Goal: Information Seeking & Learning: Learn about a topic

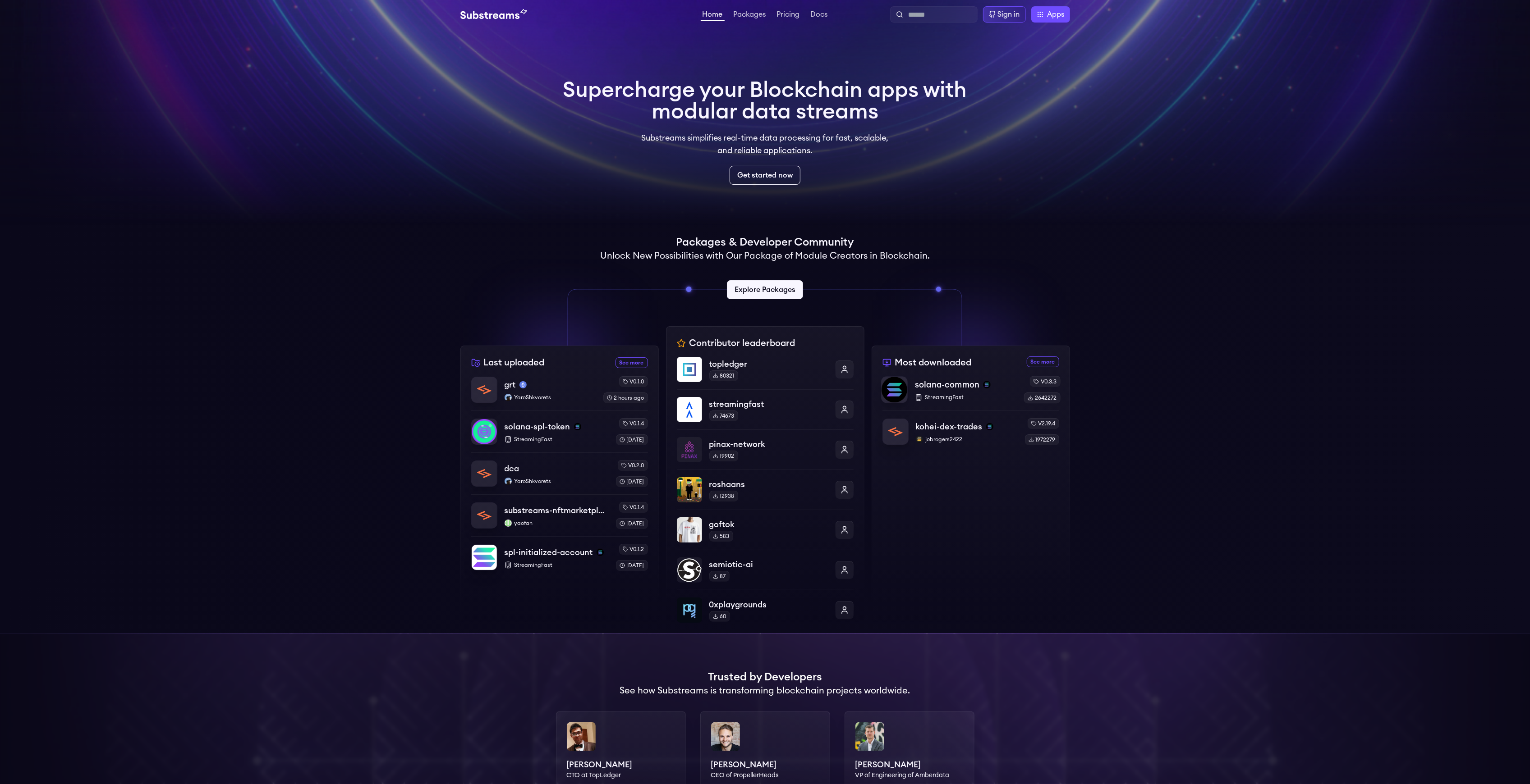
click at [1021, 391] on div "solana-common StreamingFast v0.3.3 2642272" at bounding box center [971, 389] width 179 height 27
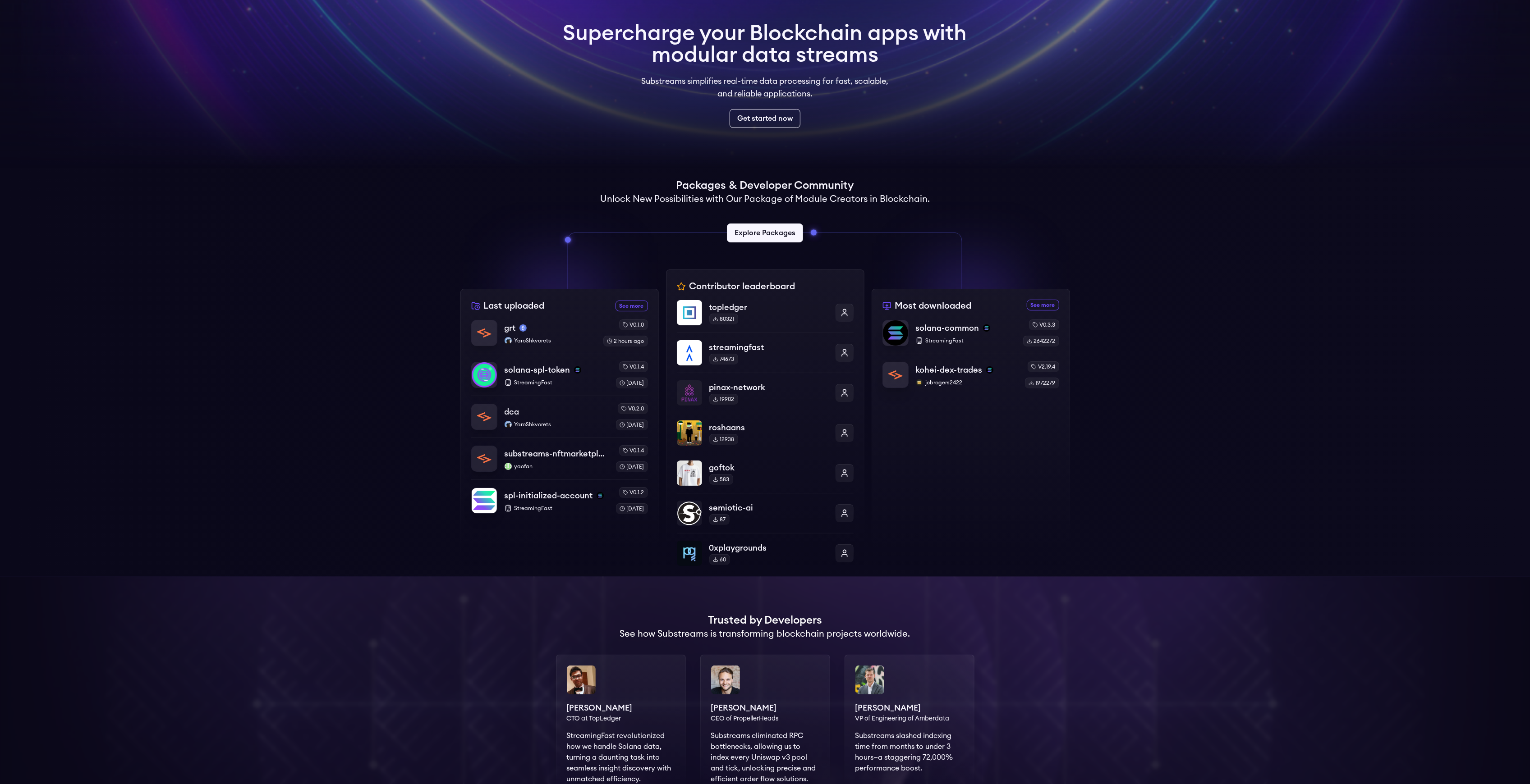
scroll to position [60, 0]
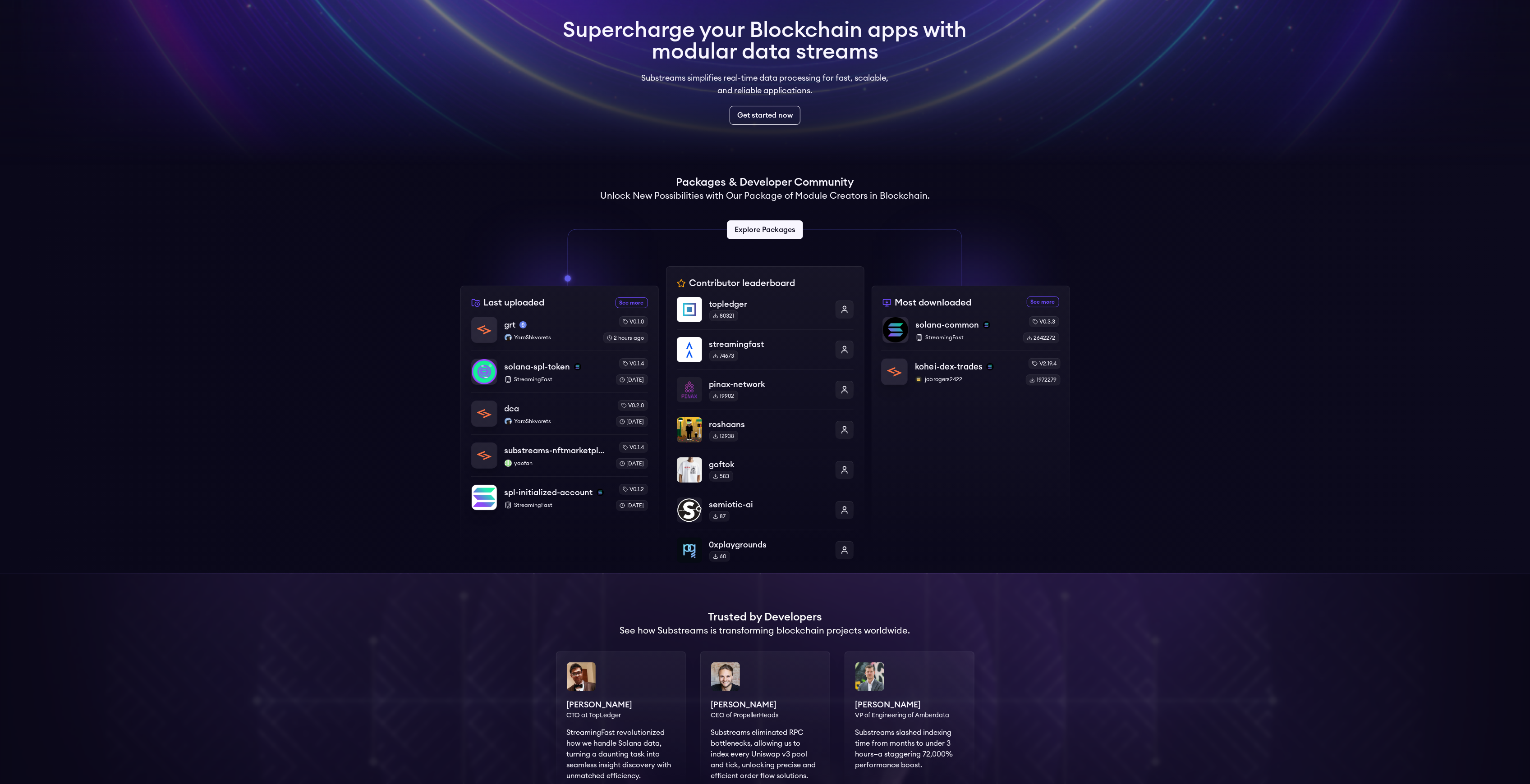
click at [935, 370] on p "kohei-dex-trades" at bounding box center [948, 367] width 68 height 13
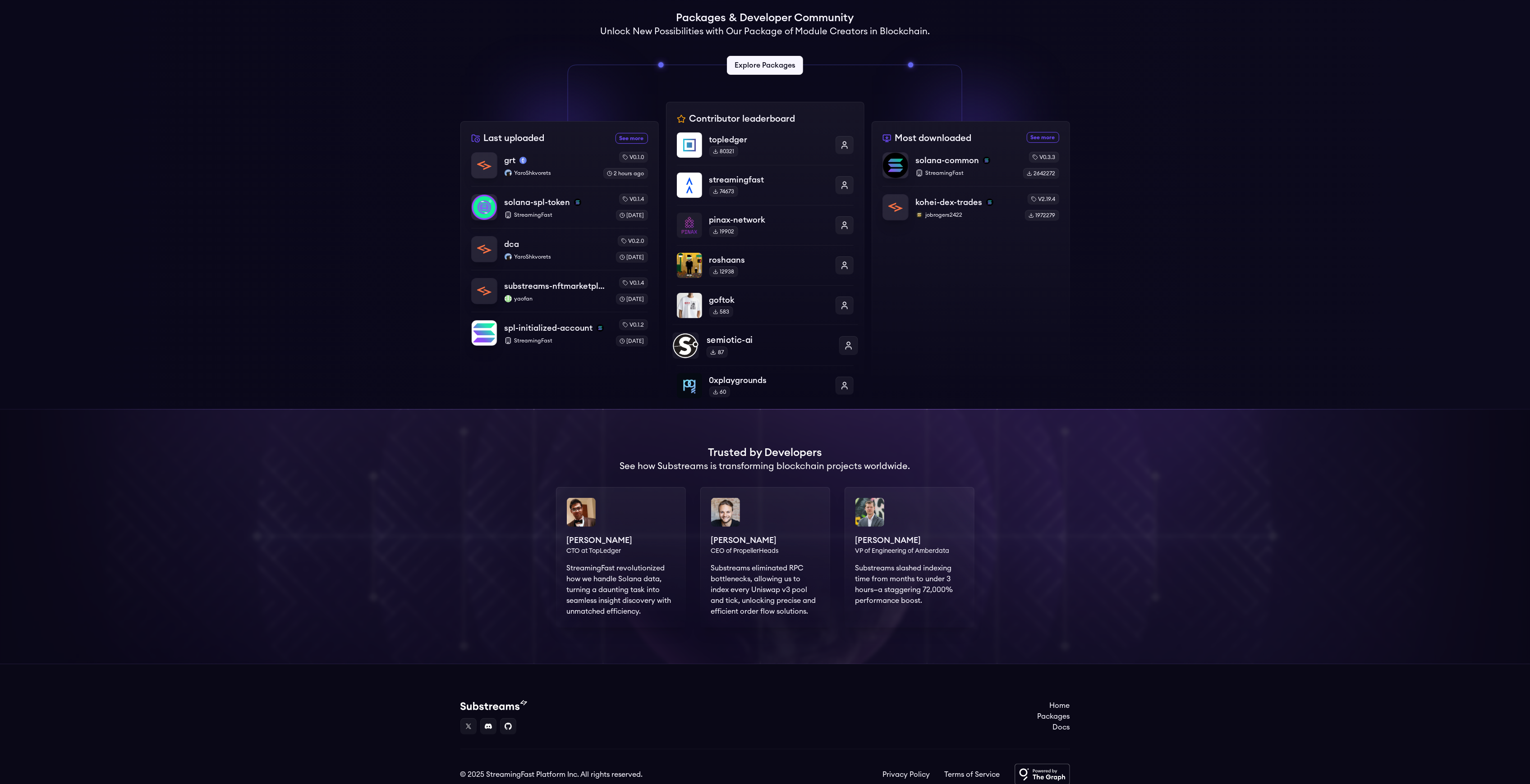
scroll to position [204, 0]
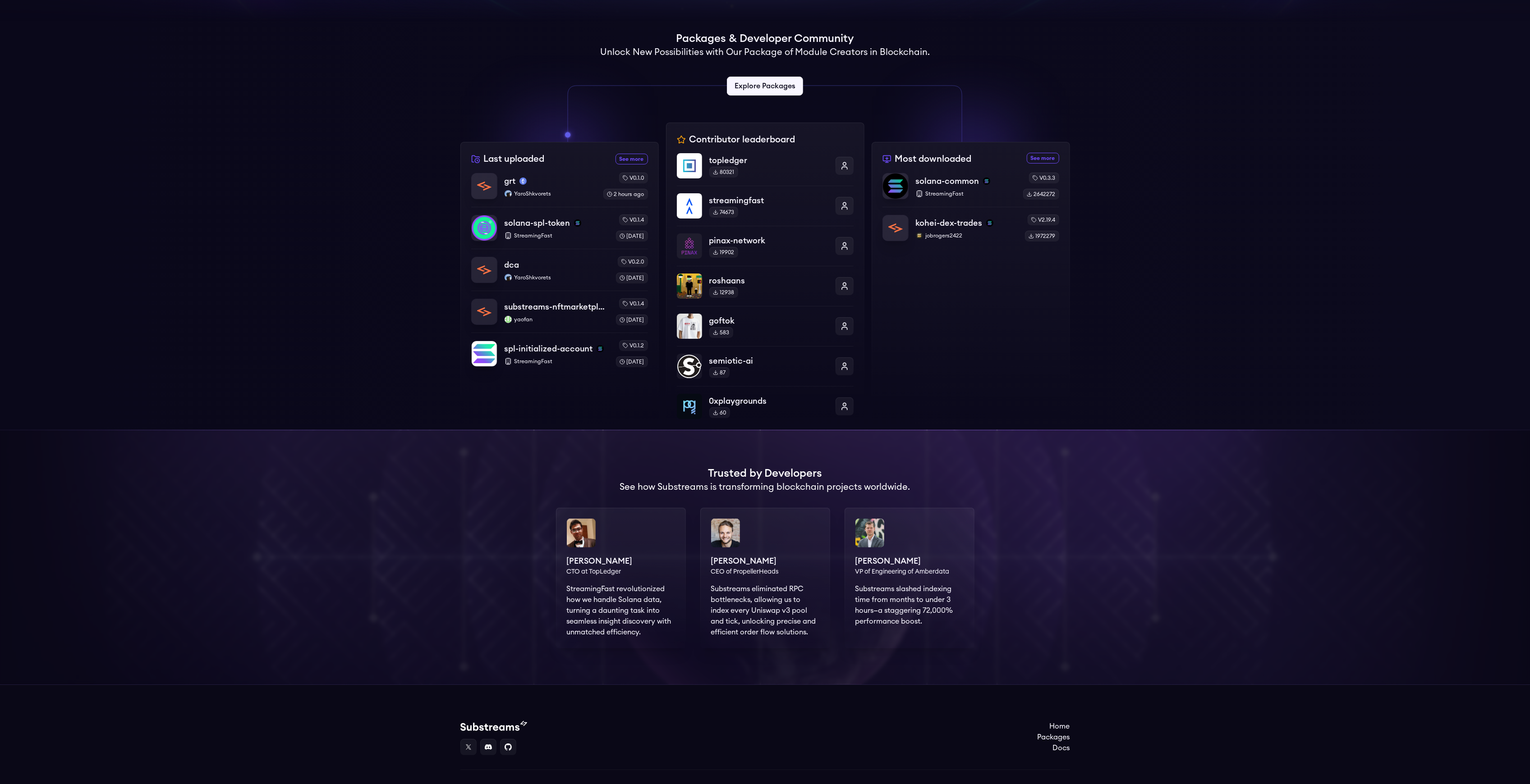
click at [738, 139] on div "Contributor leaderboard topledger 80321 streamingfast 74673 pinax-network 19902…" at bounding box center [765, 276] width 198 height 308
click at [749, 87] on link "Explore Packages" at bounding box center [765, 86] width 80 height 20
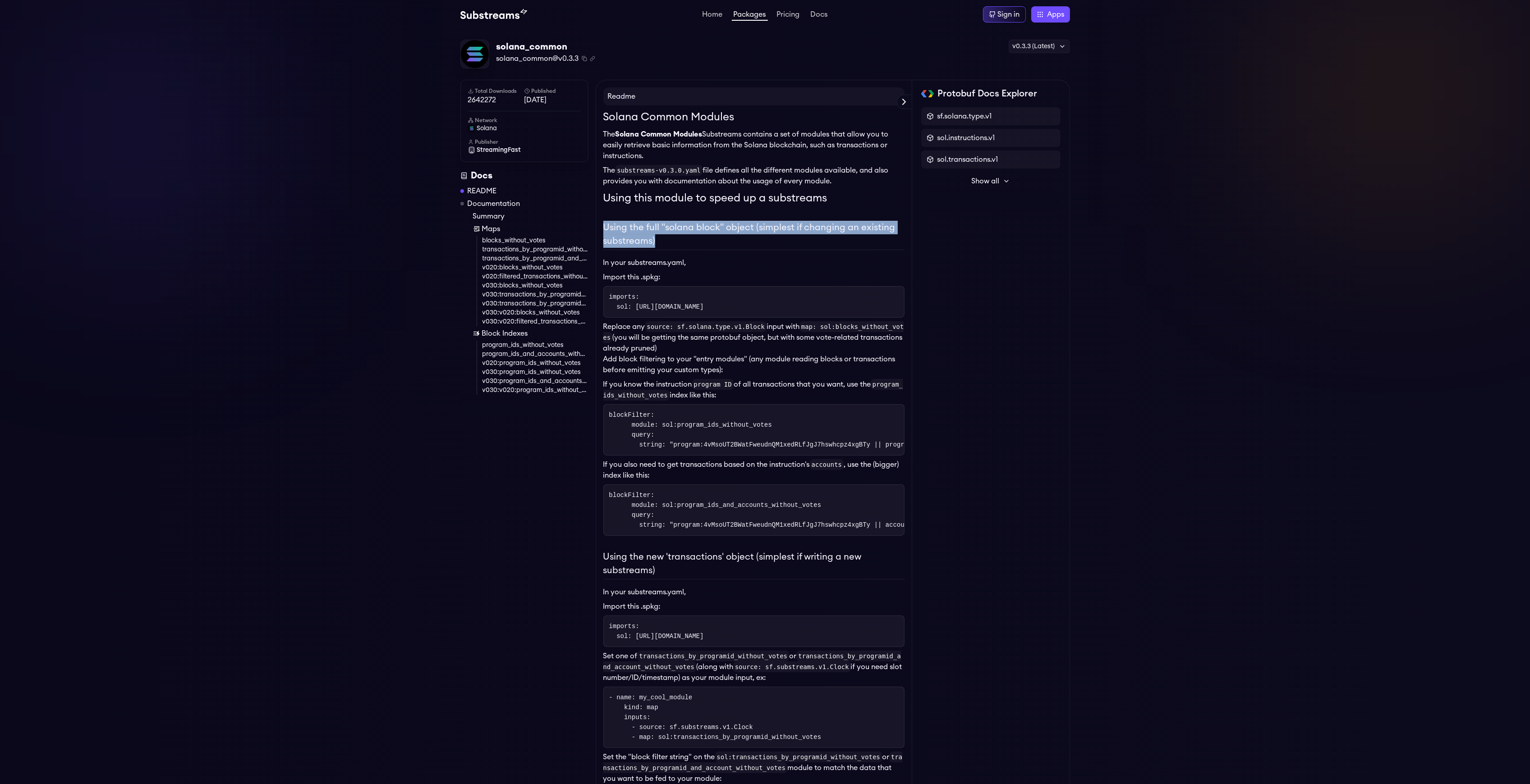
drag, startPoint x: 604, startPoint y: 226, endPoint x: 807, endPoint y: 242, distance: 203.6
click at [805, 242] on h2 "Using the full "solana block" object (simplest if changing an existing substrea…" at bounding box center [754, 235] width 301 height 29
click at [808, 269] on div "Solana Common Modules The Solana Common Modules Substreams contains a set of mo…" at bounding box center [754, 761] width 301 height 1303
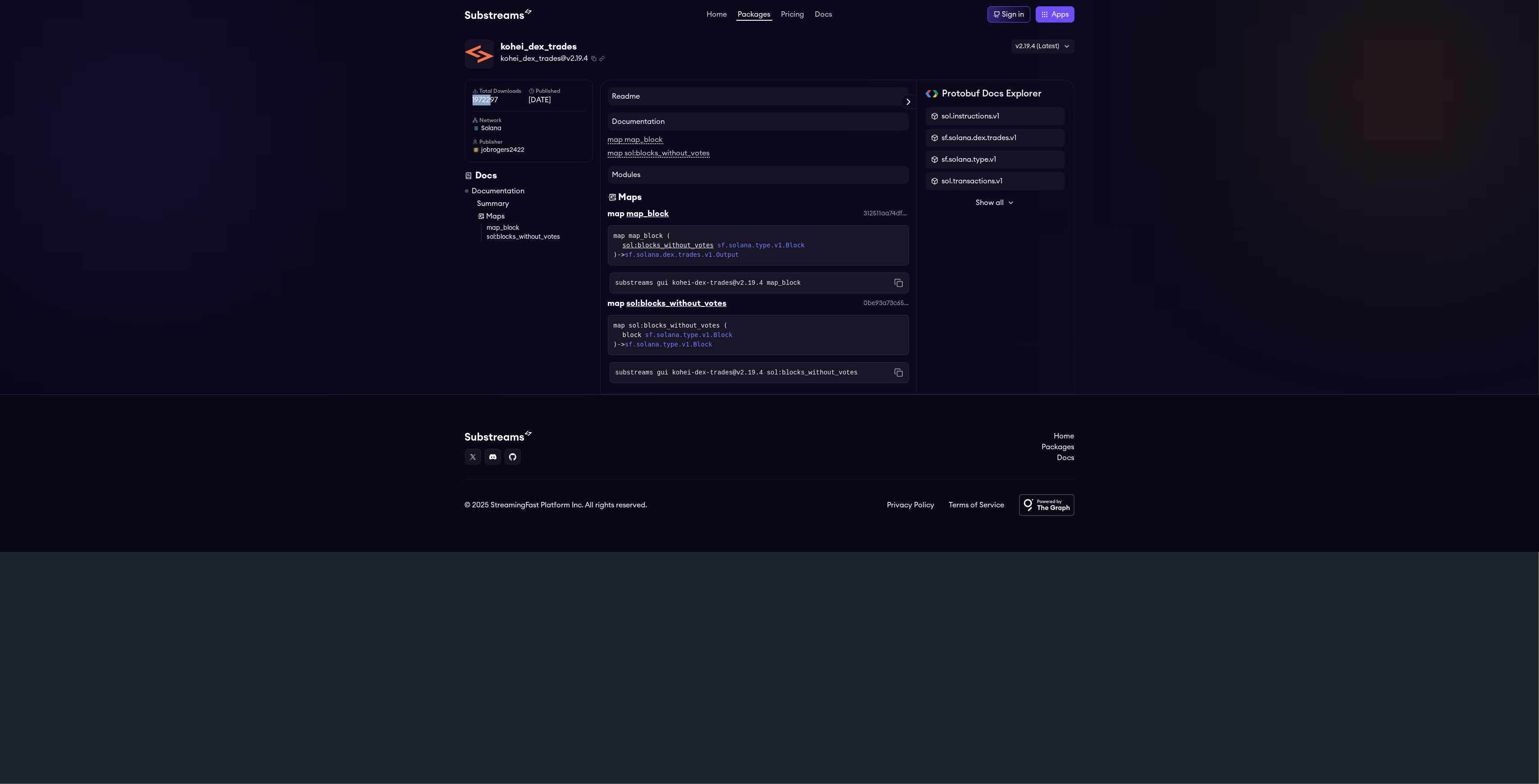
drag, startPoint x: 469, startPoint y: 100, endPoint x: 492, endPoint y: 100, distance: 23.0
click at [492, 100] on div "Total Downloads 1972297 Published 3 months ago Network solana Publisher jobroge…" at bounding box center [529, 121] width 128 height 82
click at [499, 100] on span "1972297" at bounding box center [501, 100] width 56 height 11
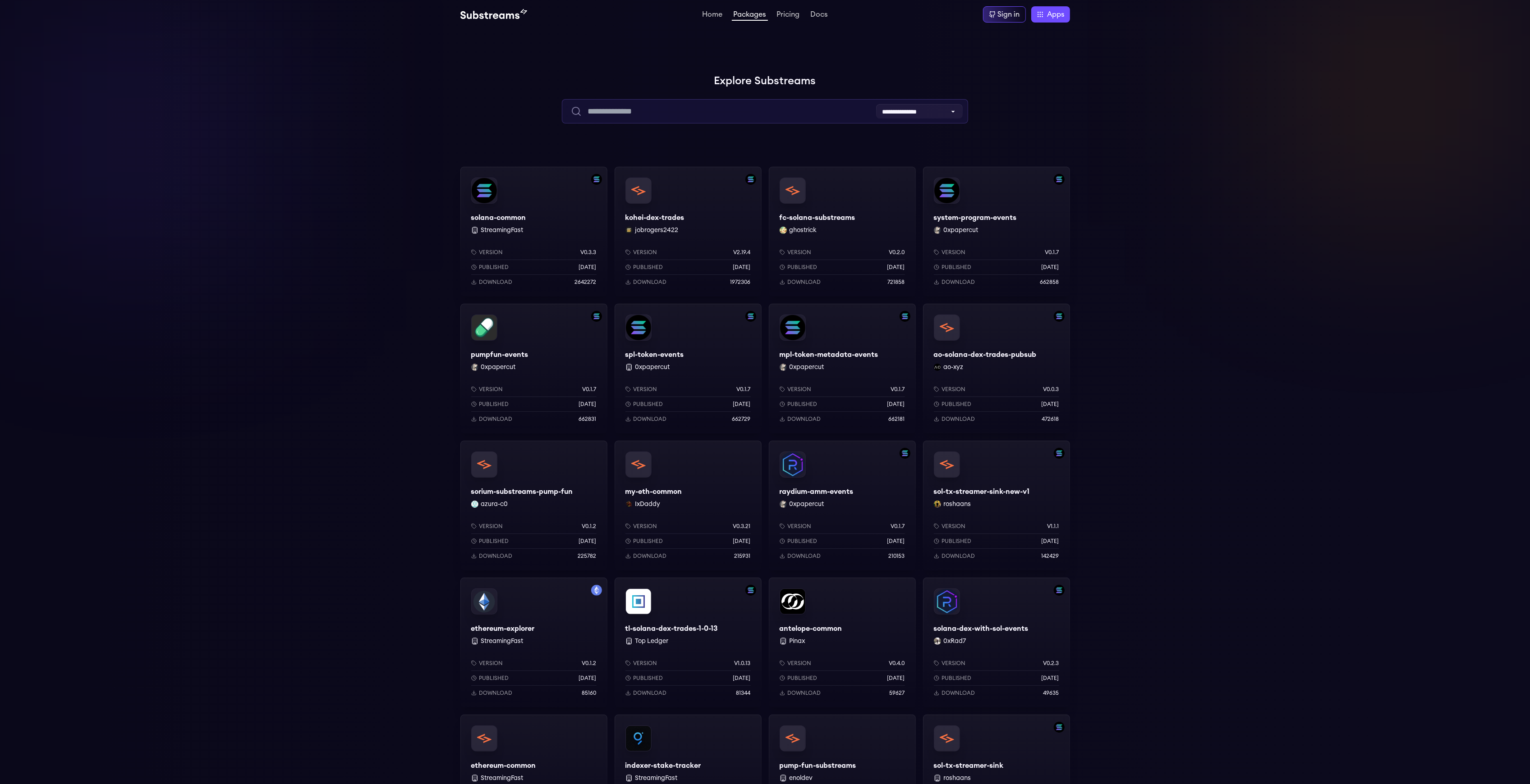
click at [654, 113] on input "text" at bounding box center [765, 111] width 406 height 24
type input "*******"
click at [847, 101] on input "*******" at bounding box center [765, 111] width 406 height 24
click at [846, 115] on input "*******" at bounding box center [765, 111] width 406 height 24
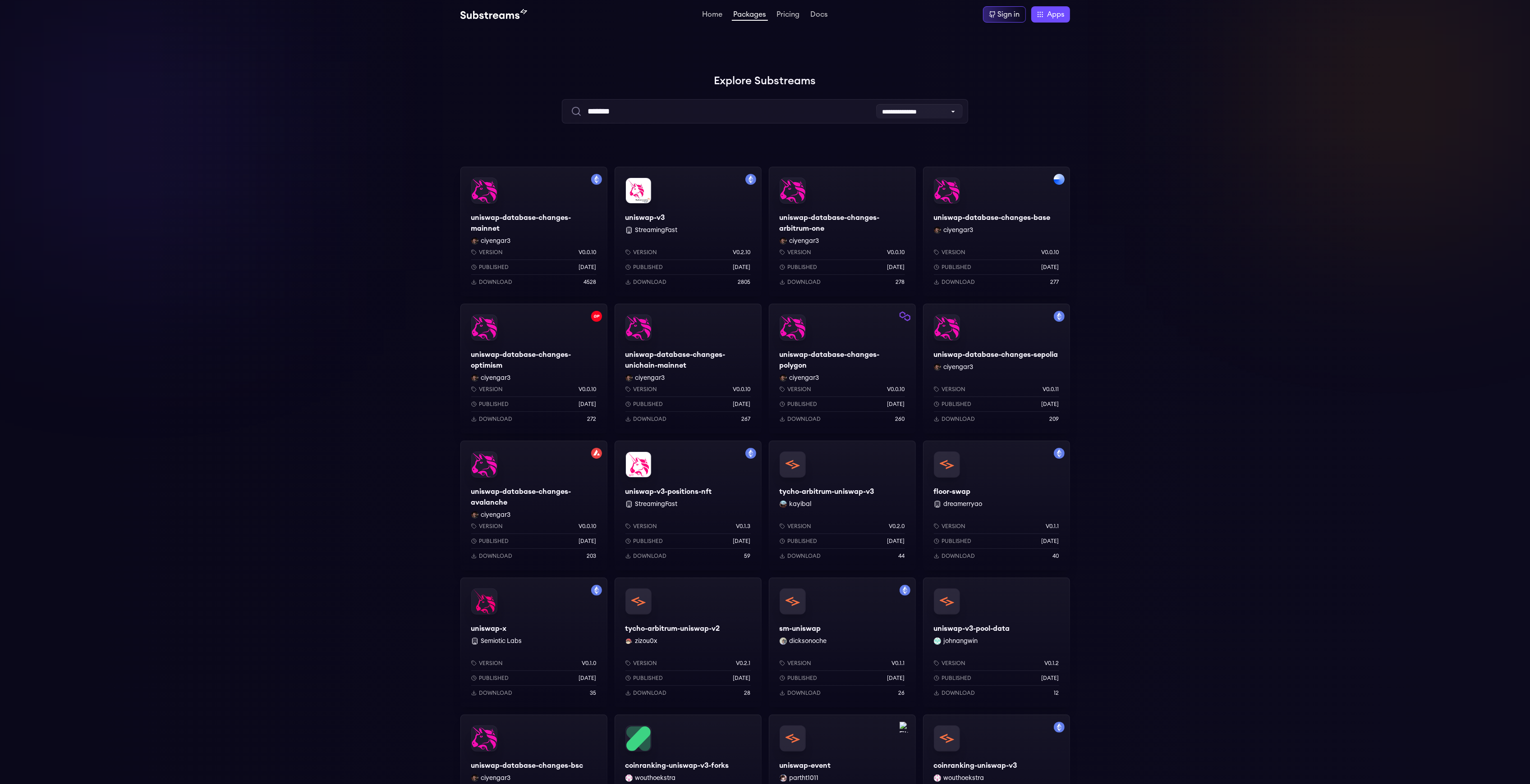
click at [526, 217] on div "uniswap-database-changes-mainnet ciyengar3 Version v0.0.10 Published 1 weeks ag…" at bounding box center [534, 231] width 147 height 130
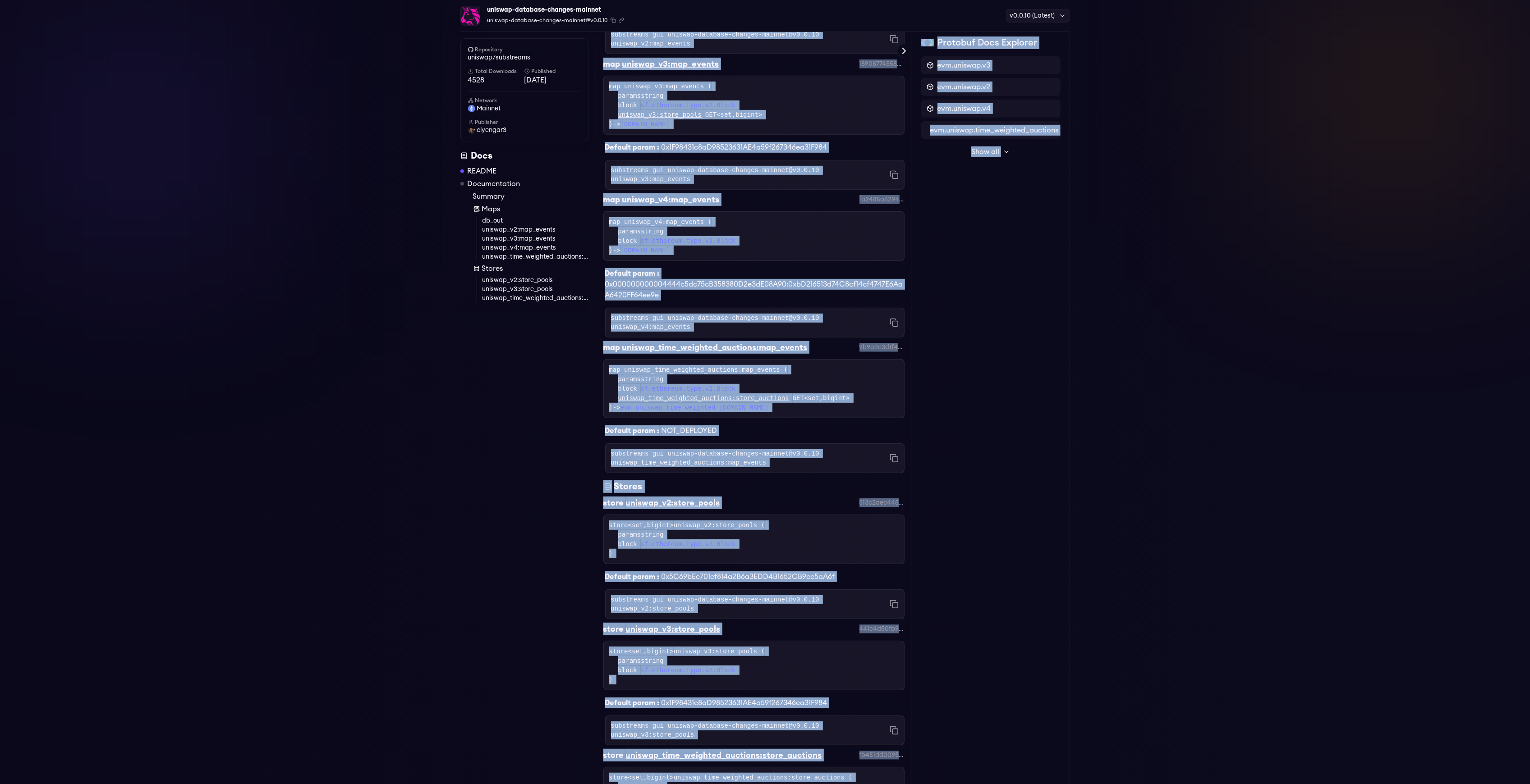
scroll to position [752, 0]
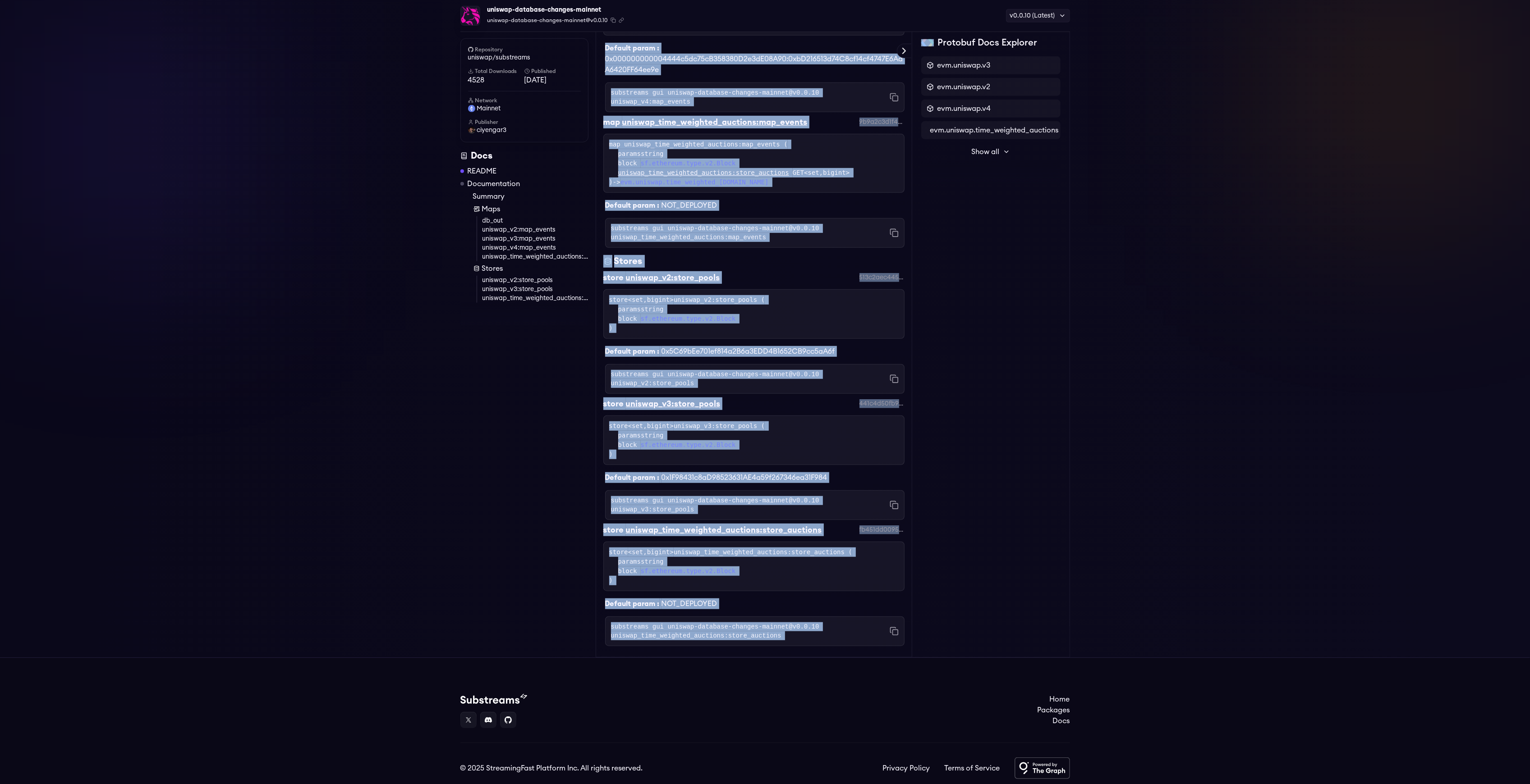
drag, startPoint x: 597, startPoint y: 87, endPoint x: 894, endPoint y: 594, distance: 587.6
copy div "Loremi Dolorsit Ametcon Adipisci Elit seddoeiusm temporin Utlabore Etdolor magn…"
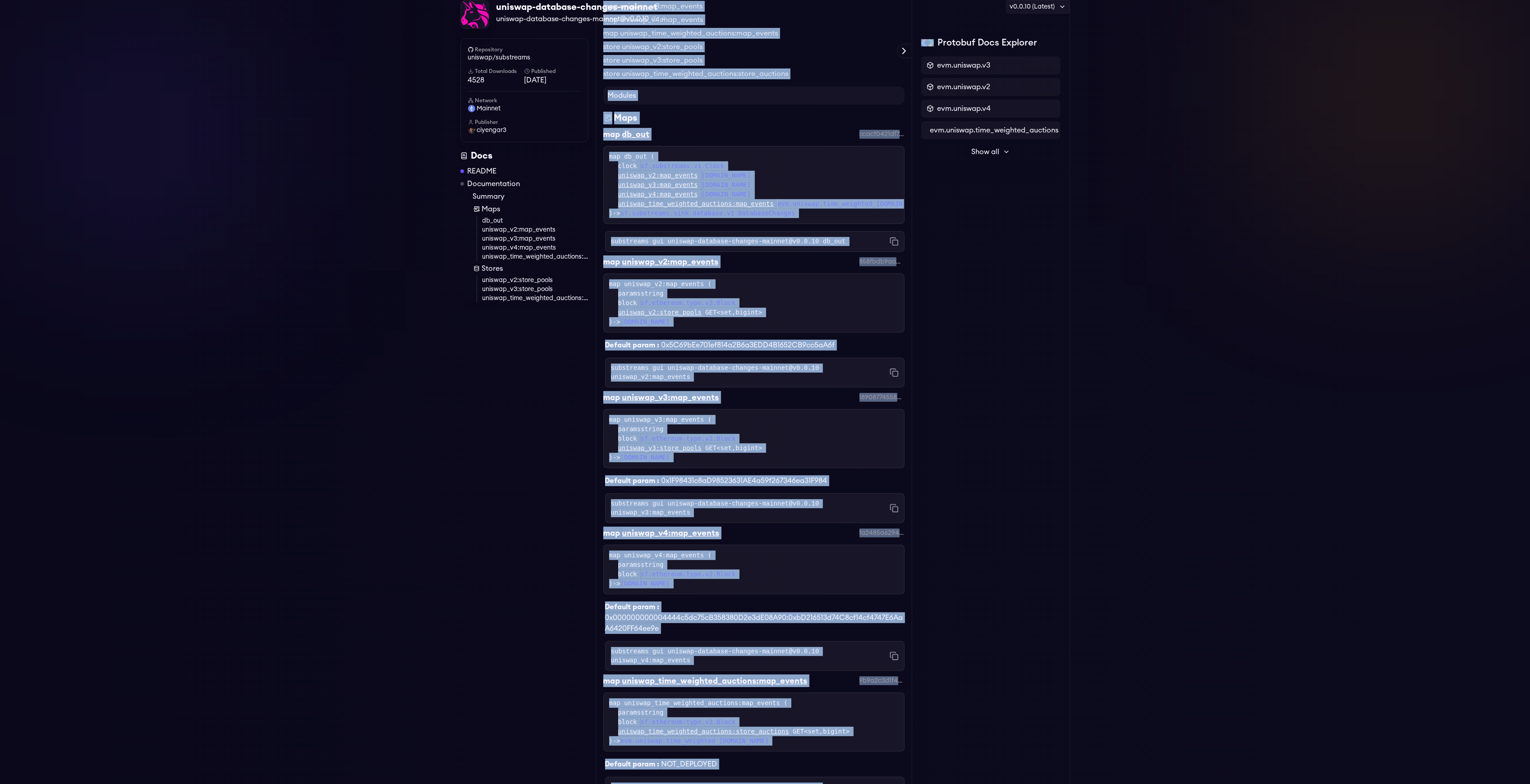
scroll to position [0, 0]
